Goal: Information Seeking & Learning: Learn about a topic

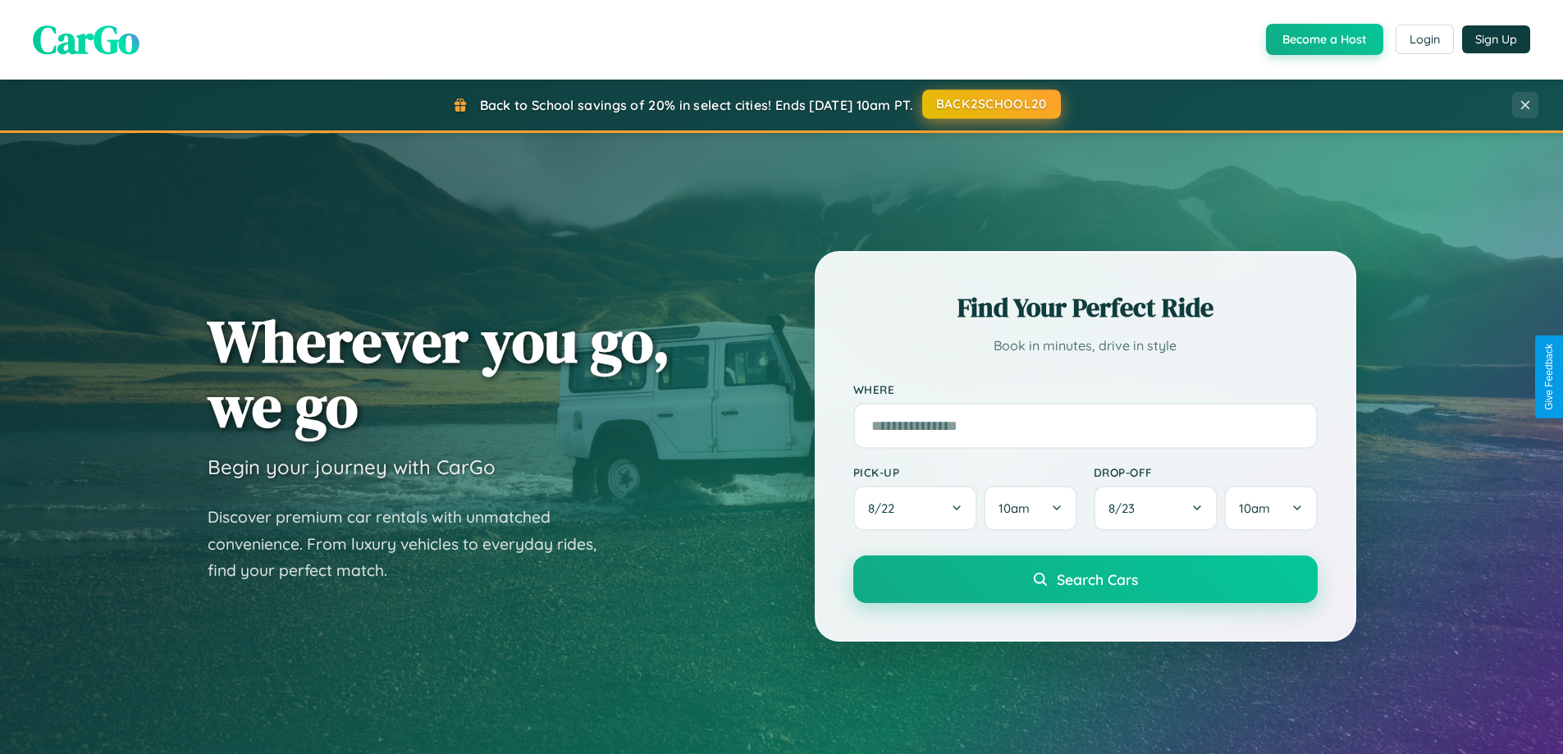
click at [990, 104] on button "BACK2SCHOOL20" at bounding box center [991, 104] width 139 height 30
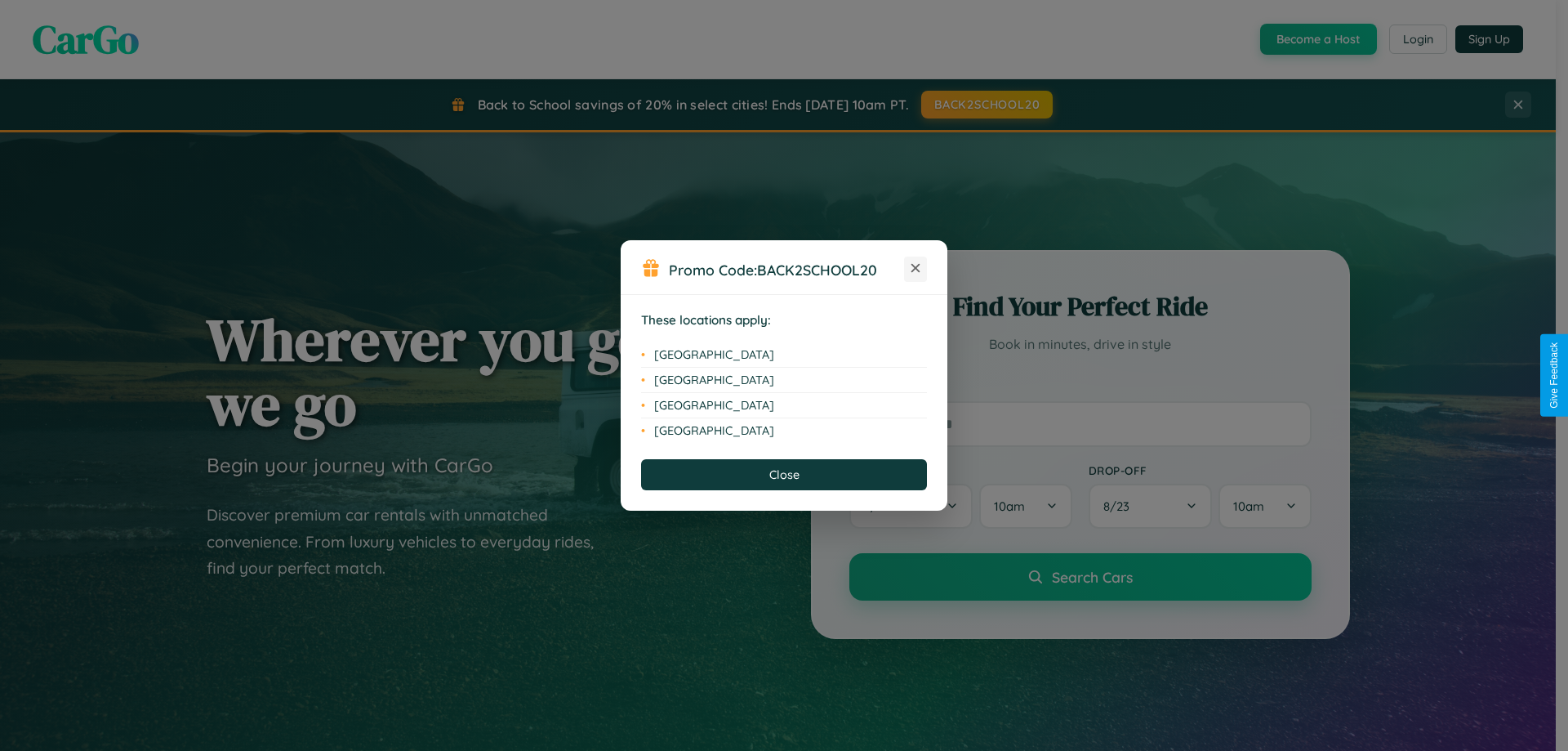
click at [916, 269] on icon at bounding box center [916, 268] width 9 height 9
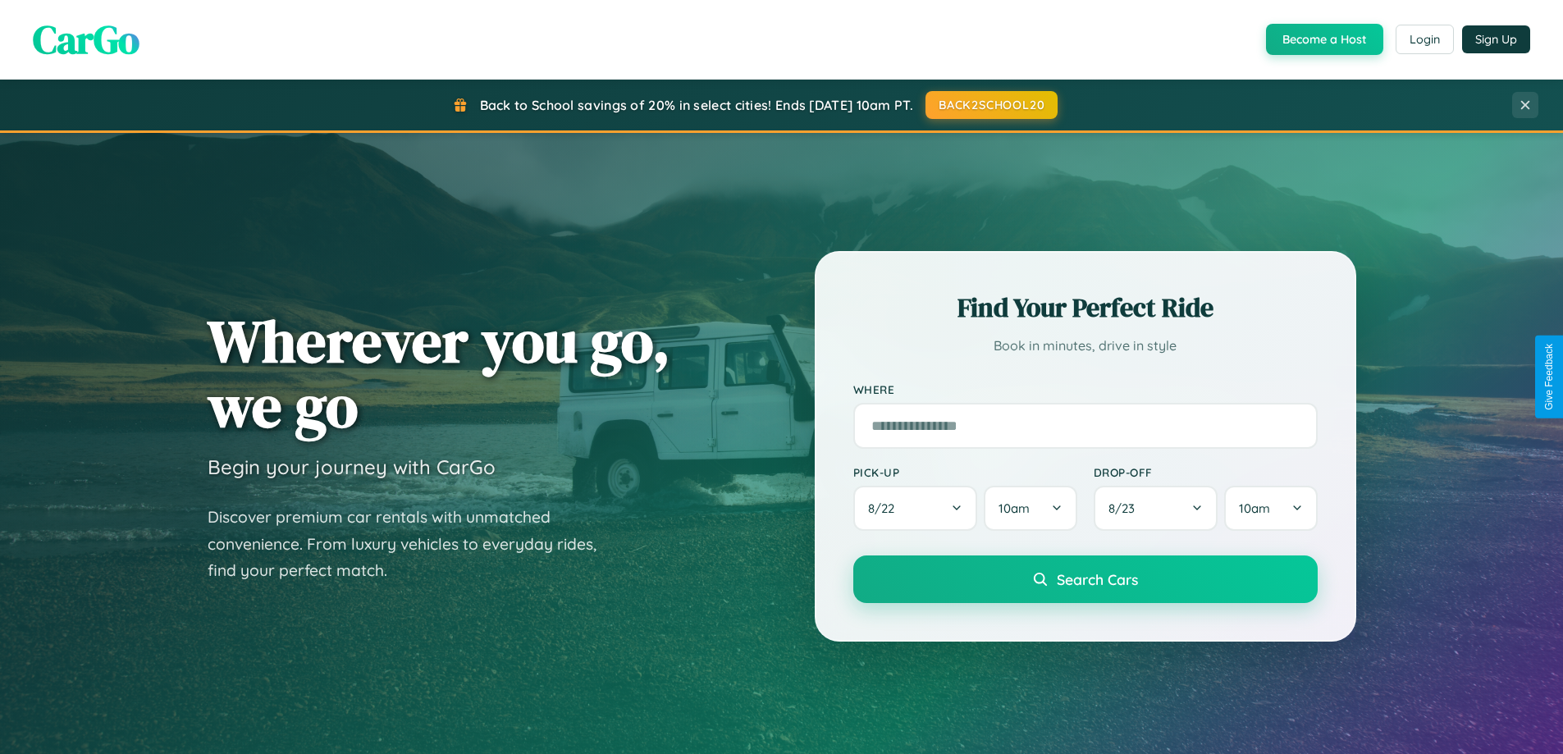
scroll to position [707, 0]
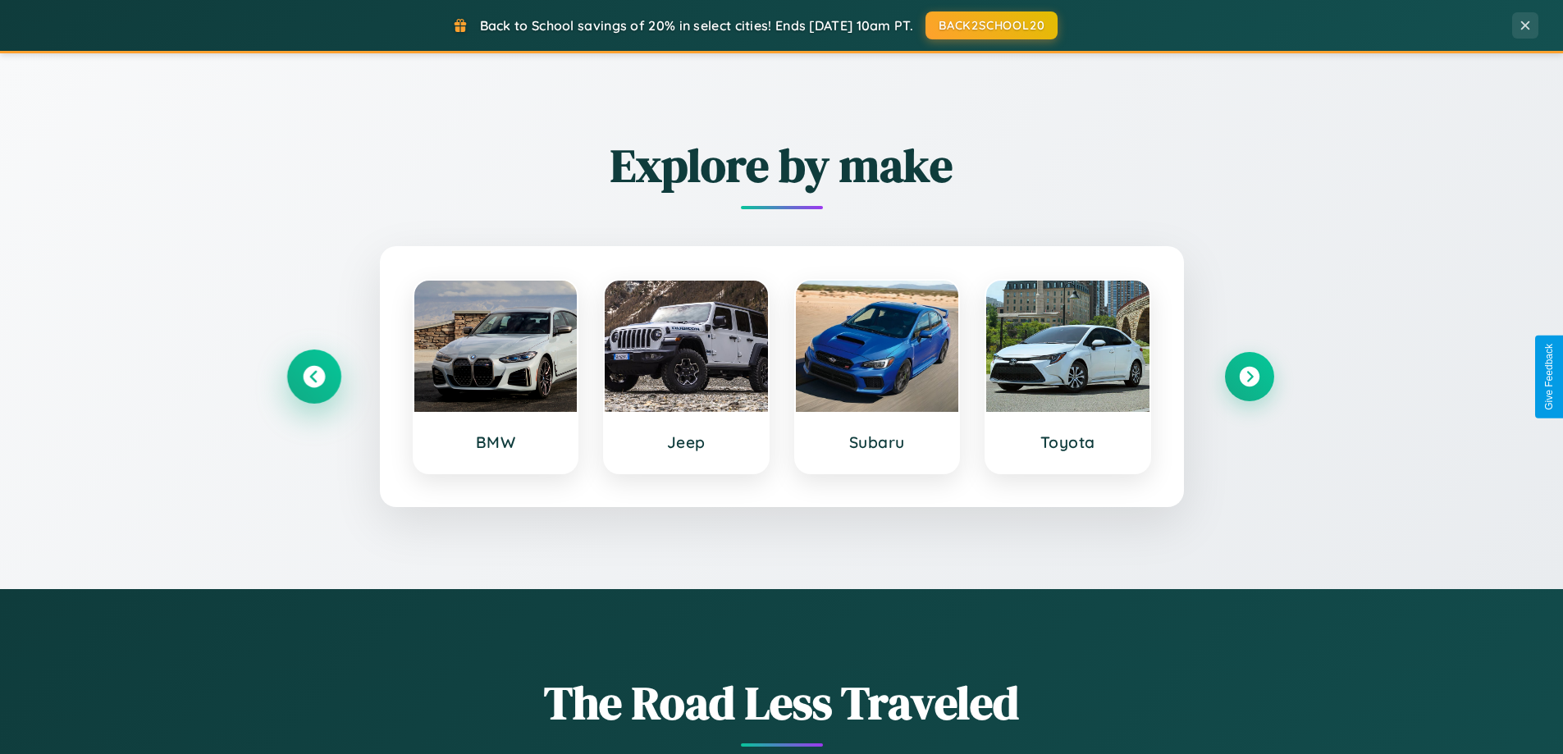
click at [313, 377] on icon at bounding box center [314, 377] width 22 height 22
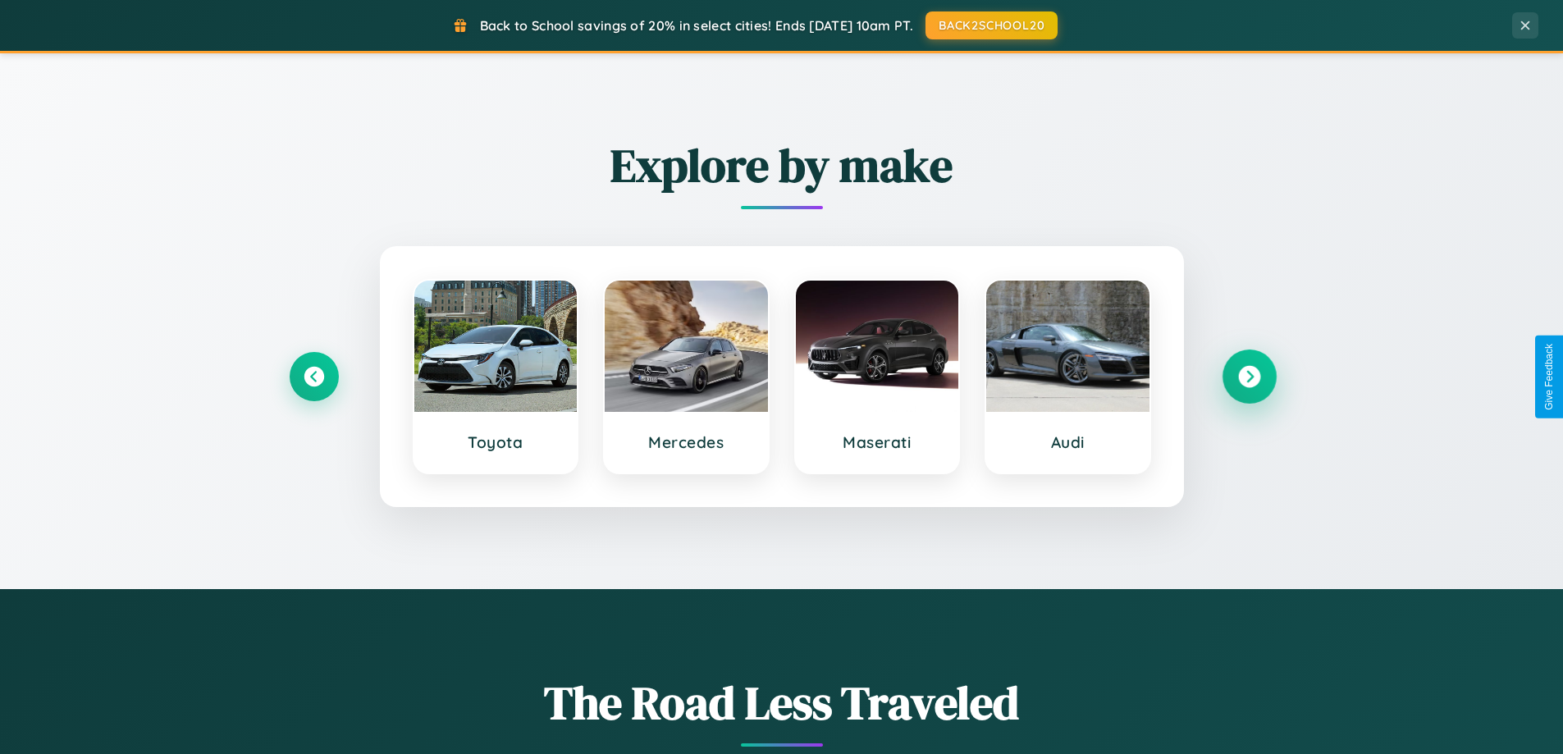
click at [1249, 377] on icon at bounding box center [1249, 377] width 22 height 22
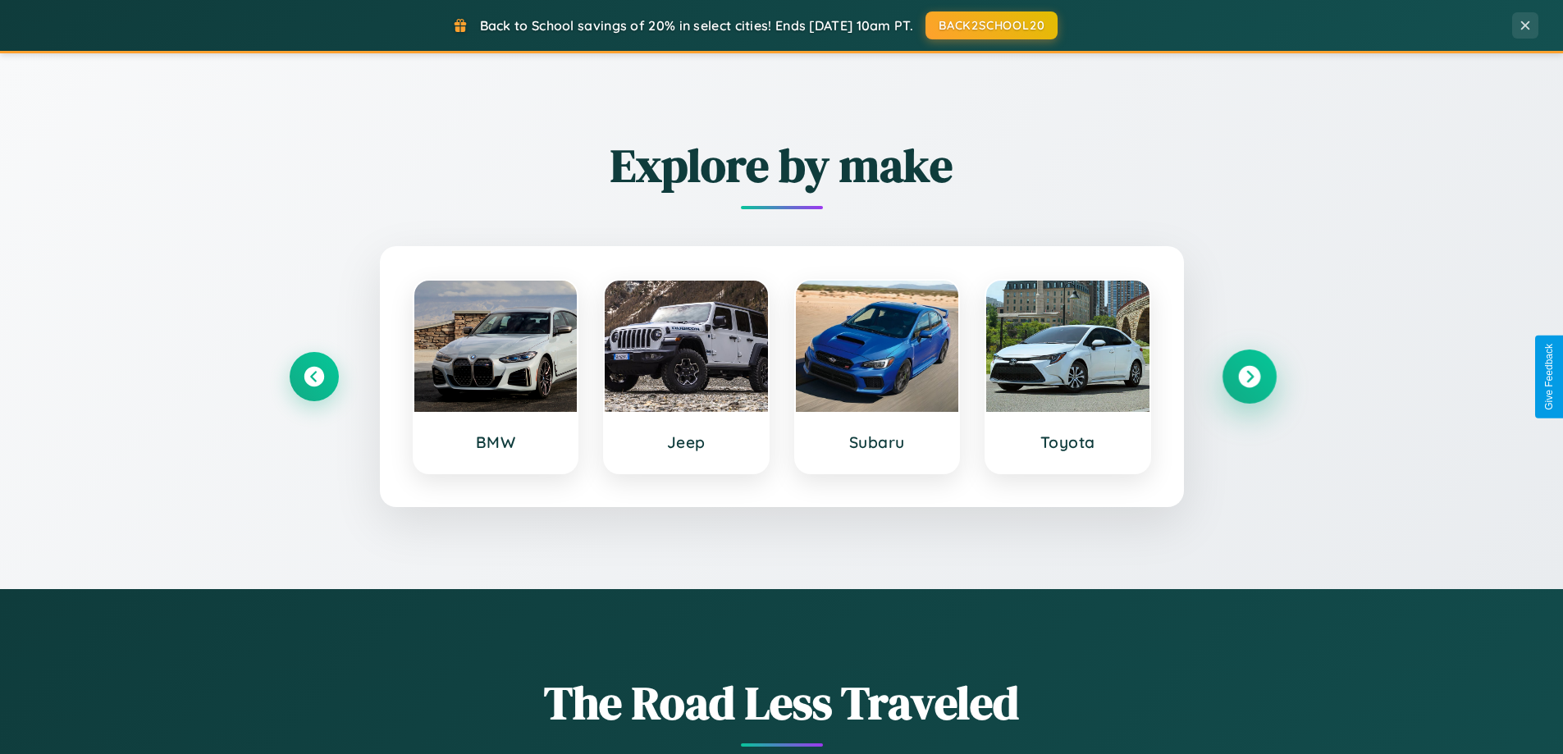
click at [1249, 377] on icon at bounding box center [1249, 377] width 22 height 22
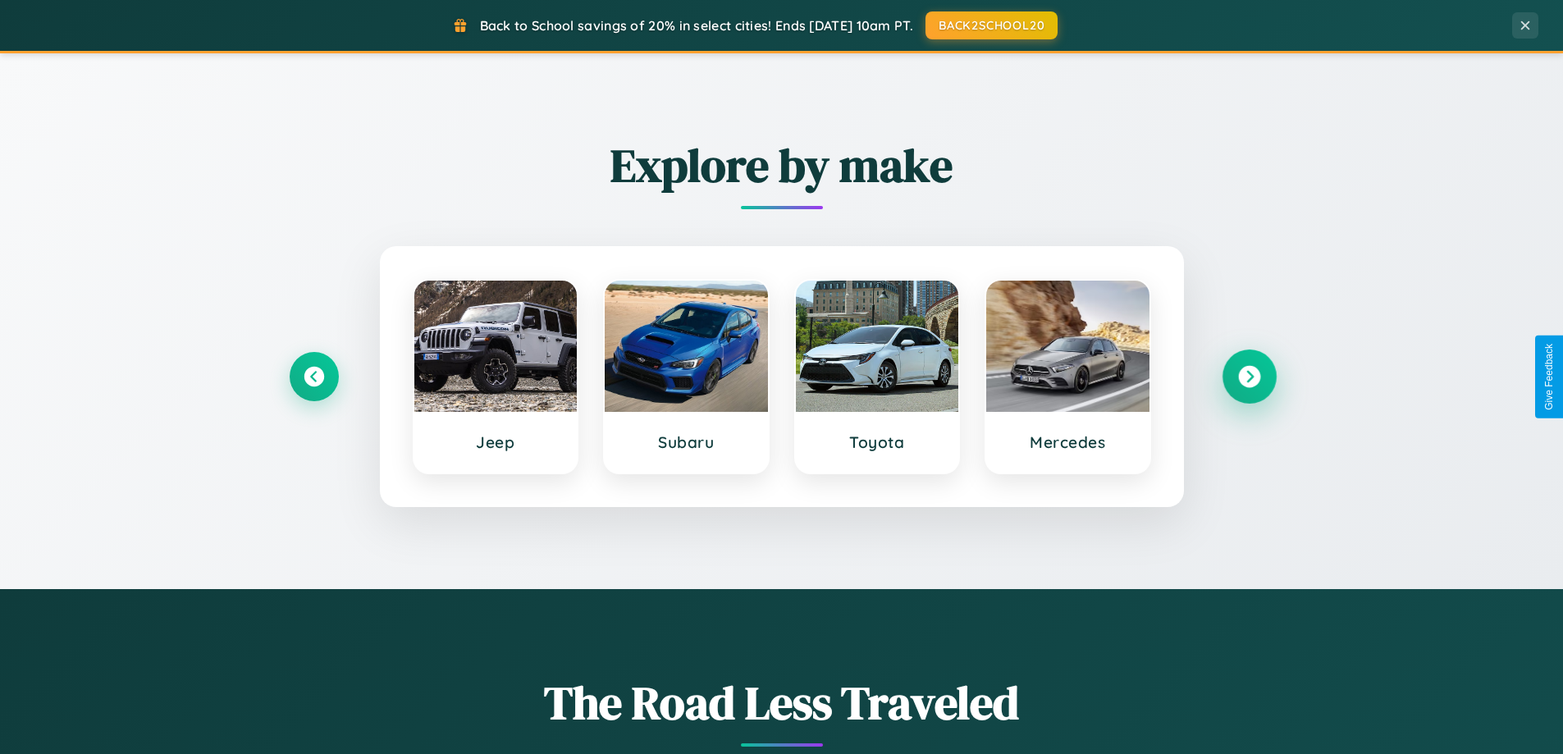
click at [1249, 377] on icon at bounding box center [1249, 377] width 22 height 22
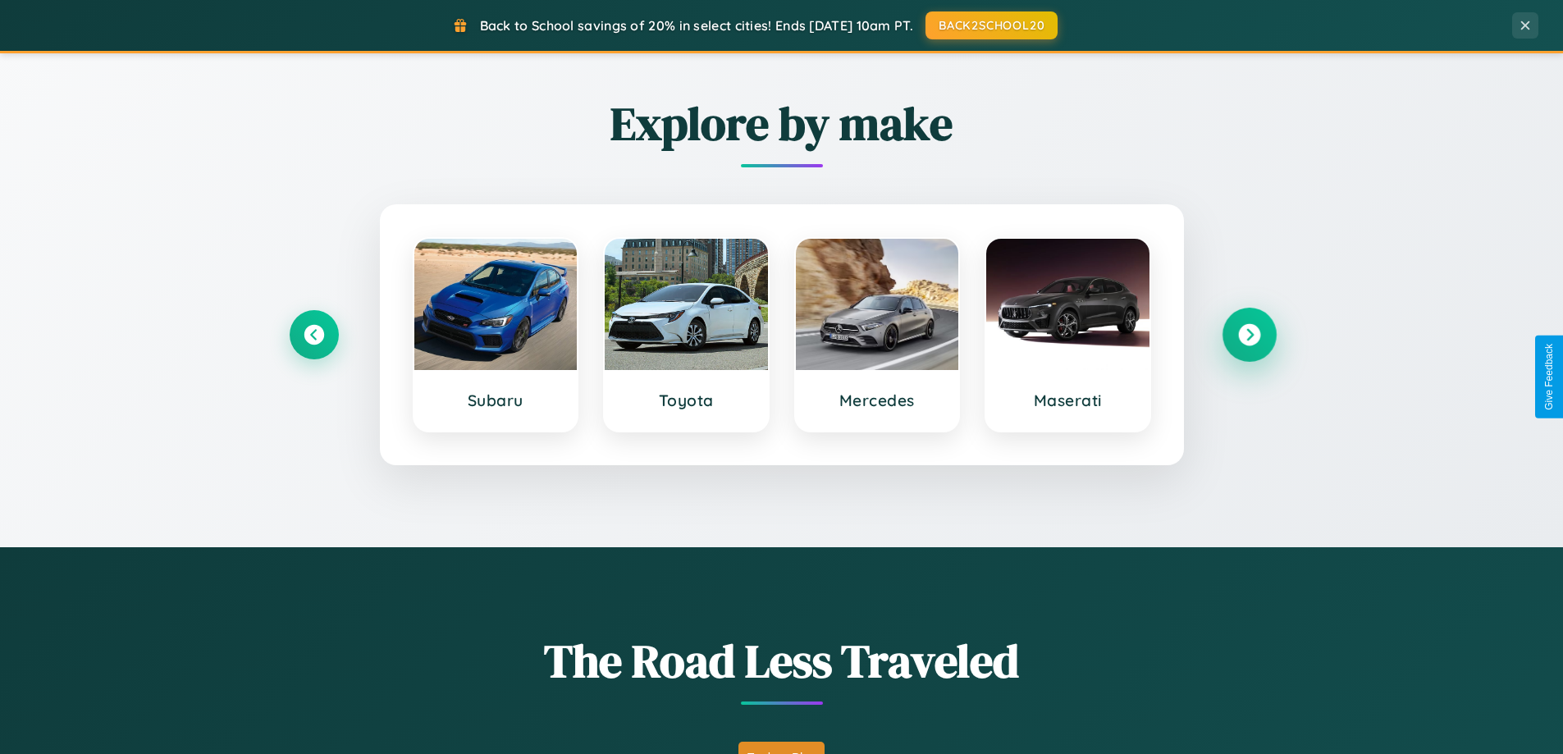
scroll to position [1129, 0]
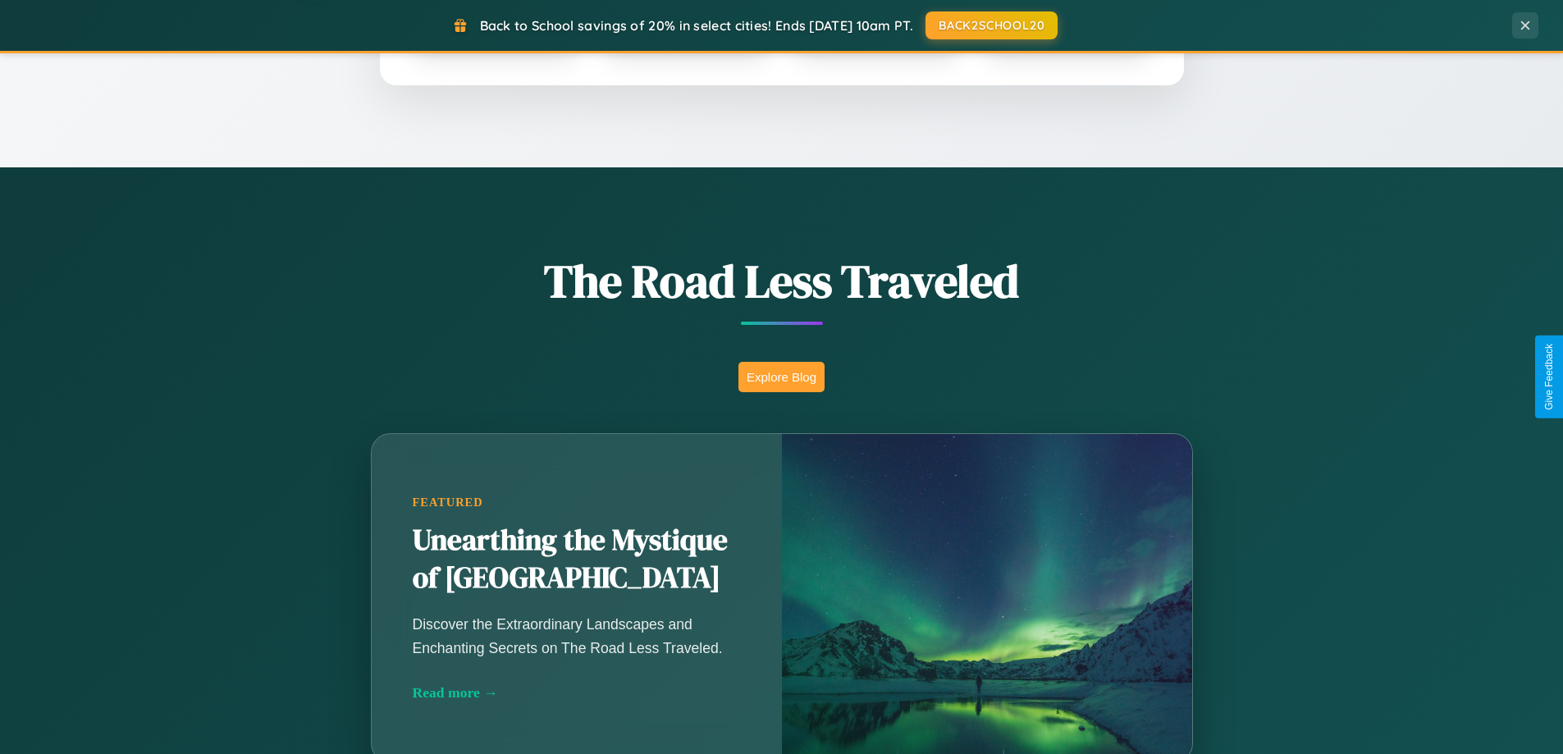
click at [781, 377] on button "Explore Blog" at bounding box center [781, 377] width 86 height 30
